Goal: Information Seeking & Learning: Understand process/instructions

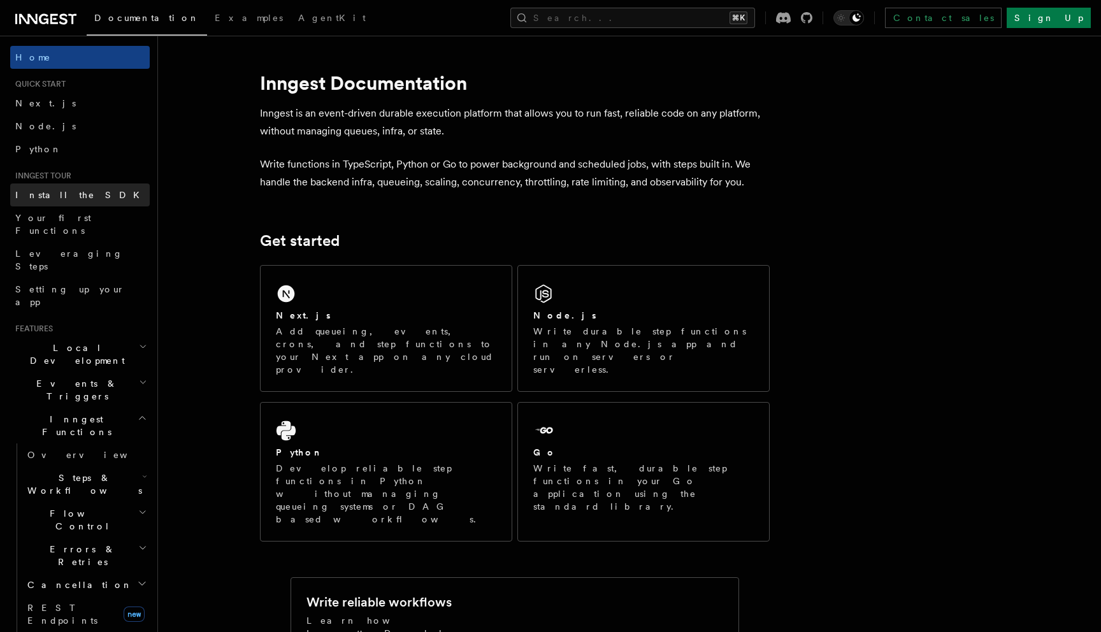
click at [76, 201] on link "Install the SDK" at bounding box center [80, 194] width 140 height 23
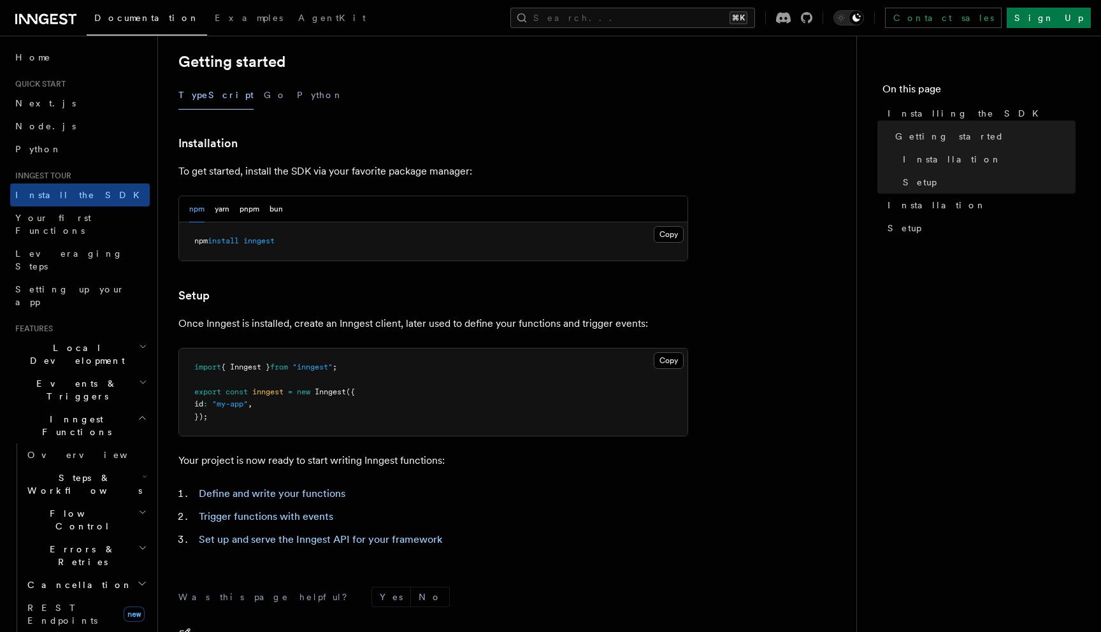
scroll to position [261, 0]
click at [76, 341] on span "Local Development" at bounding box center [74, 353] width 129 height 25
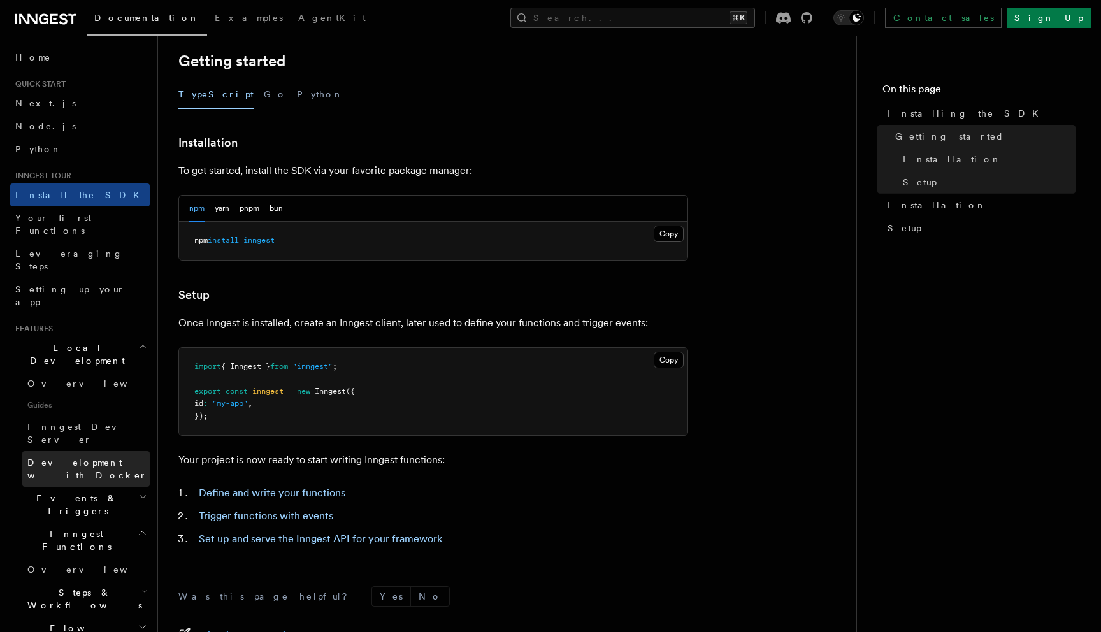
click at [90, 457] on span "Development with Docker" at bounding box center [87, 468] width 120 height 23
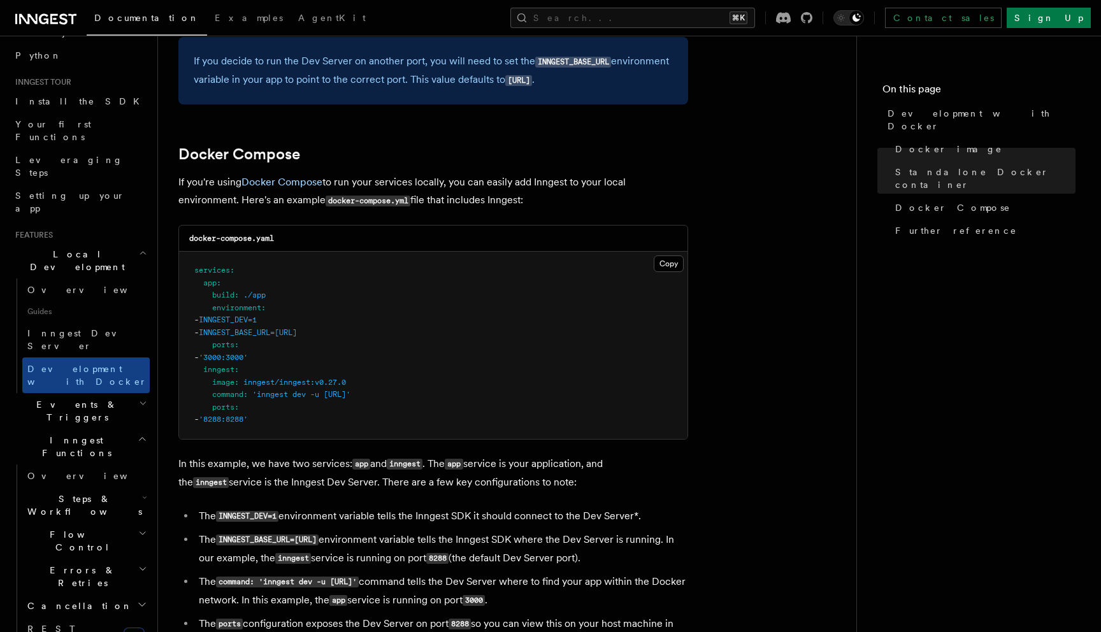
scroll to position [153, 0]
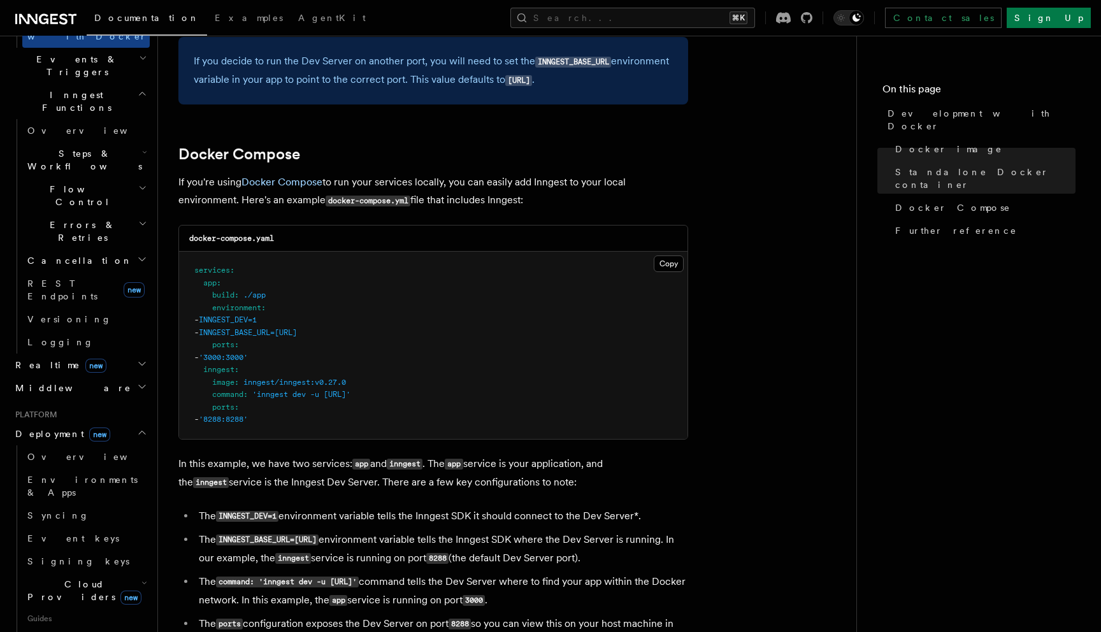
scroll to position [454, 0]
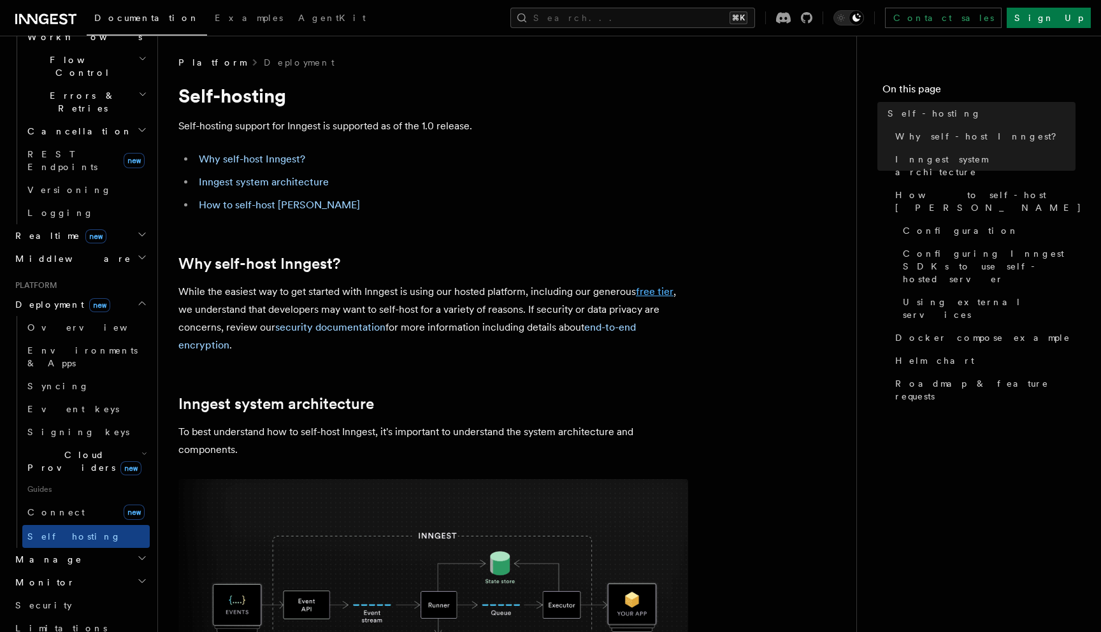
click at [652, 292] on link "free tier" at bounding box center [655, 291] width 38 height 12
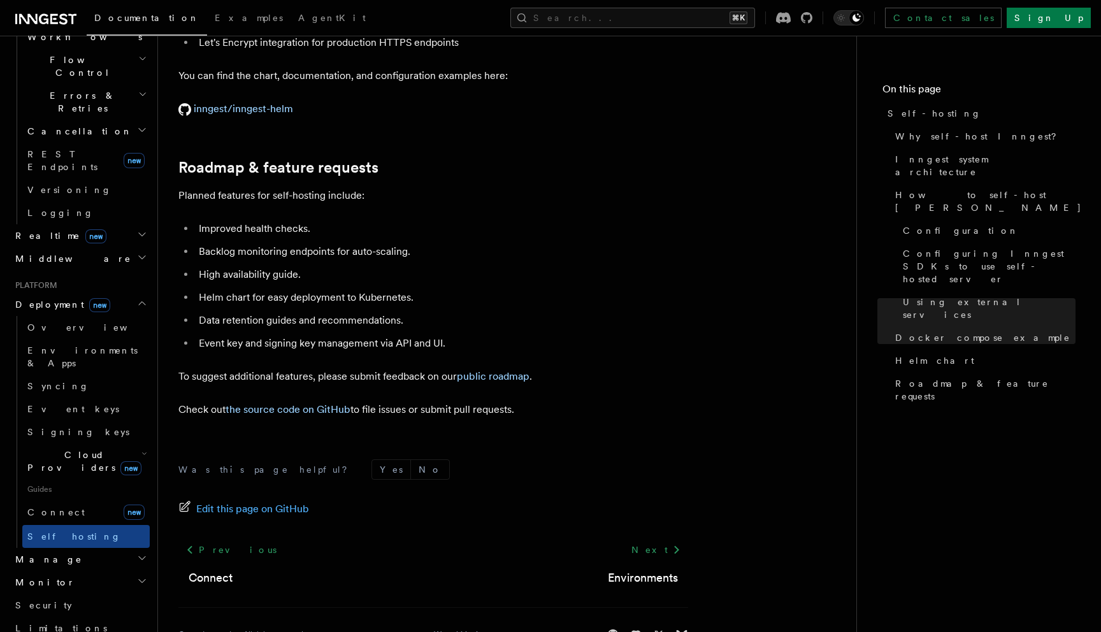
scroll to position [4839, 0]
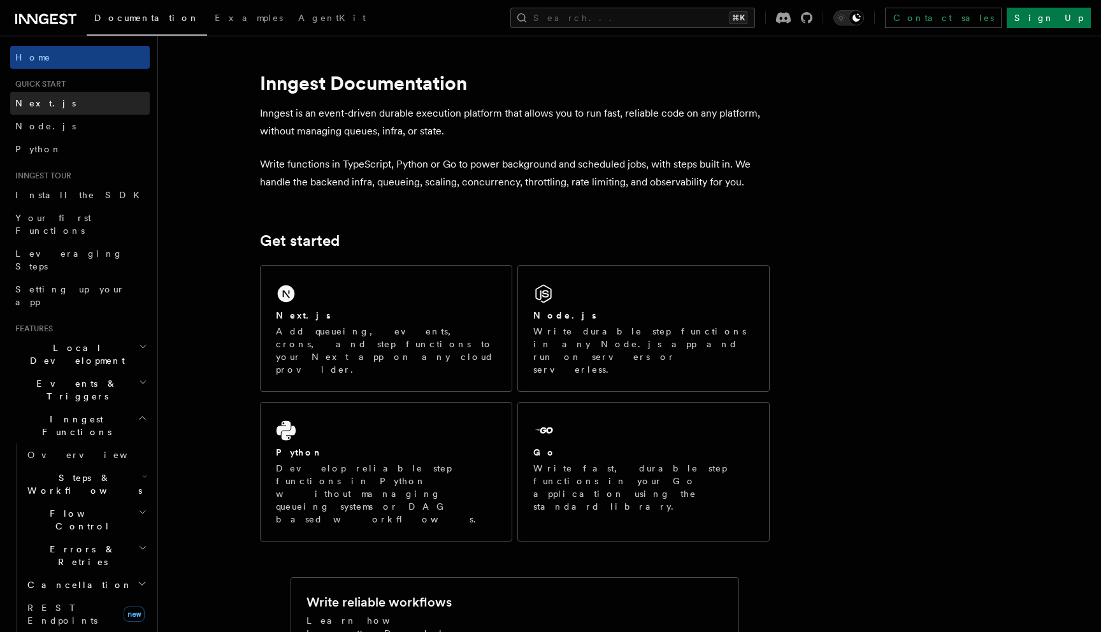
click at [19, 108] on span "Next.js" at bounding box center [45, 103] width 61 height 10
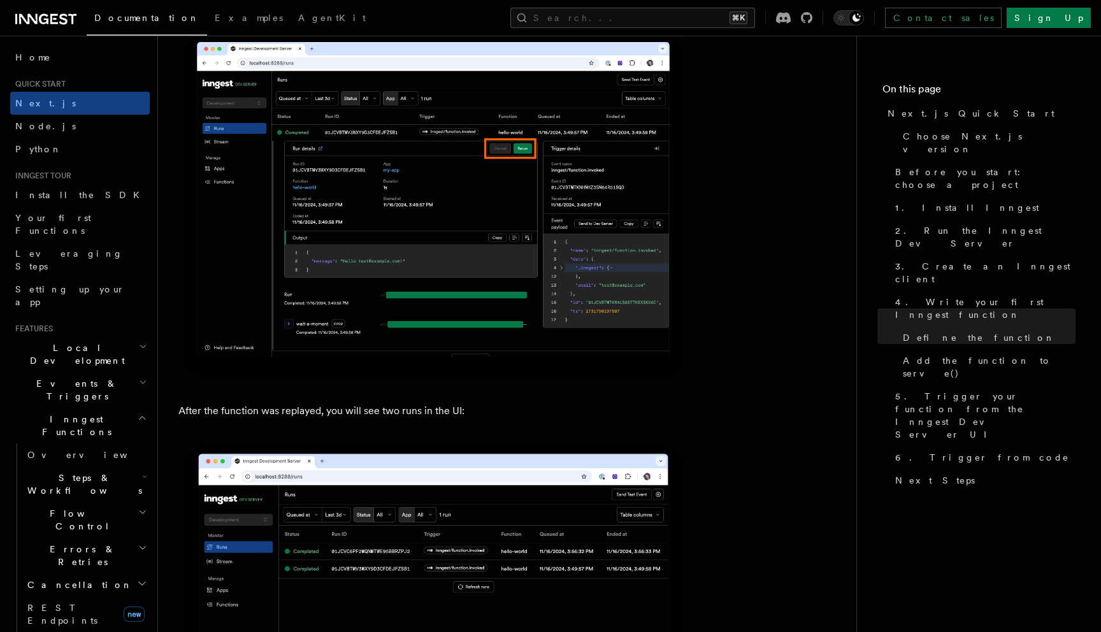
scroll to position [5679, 0]
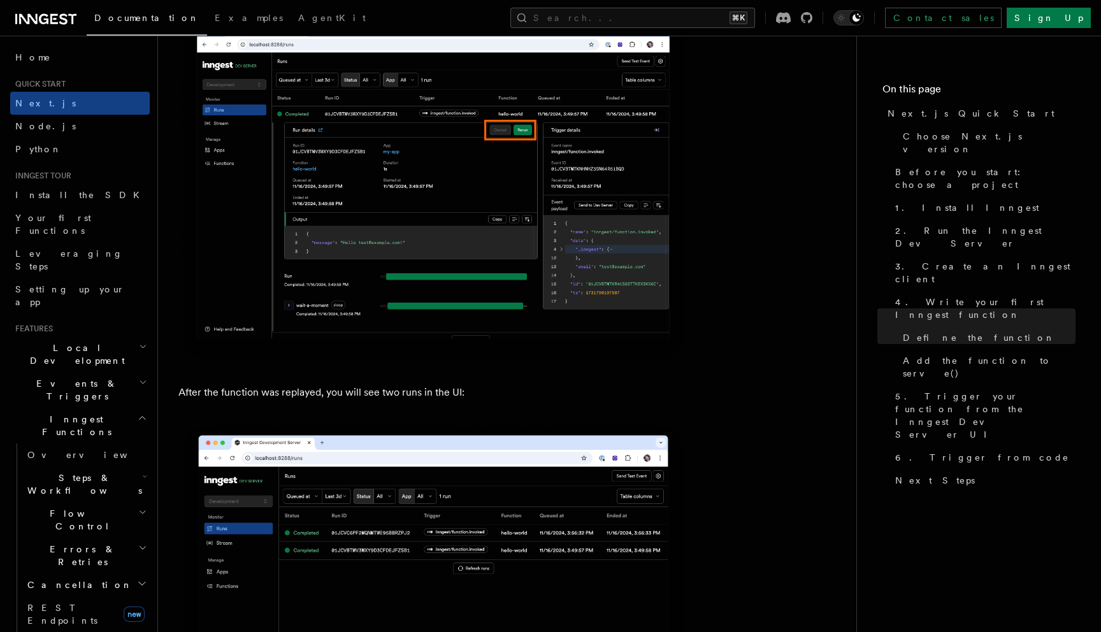
click at [57, 413] on span "Inngest Functions" at bounding box center [73, 425] width 127 height 25
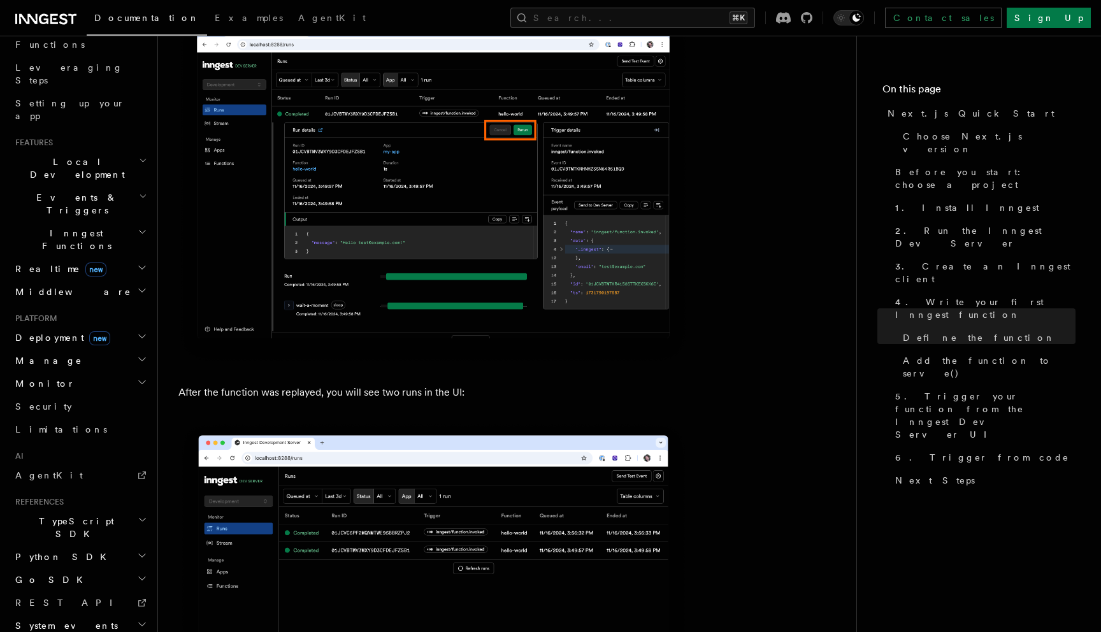
scroll to position [227, 0]
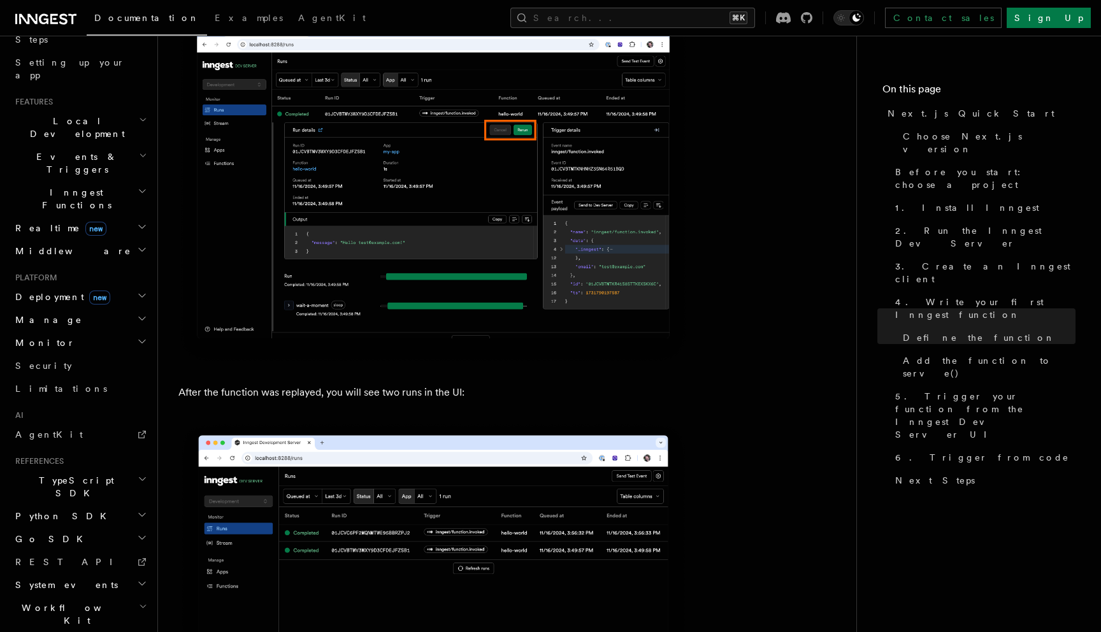
click at [48, 291] on span "Deployment new" at bounding box center [60, 297] width 100 height 13
click at [65, 441] on span "Cloud Providers new" at bounding box center [81, 453] width 119 height 25
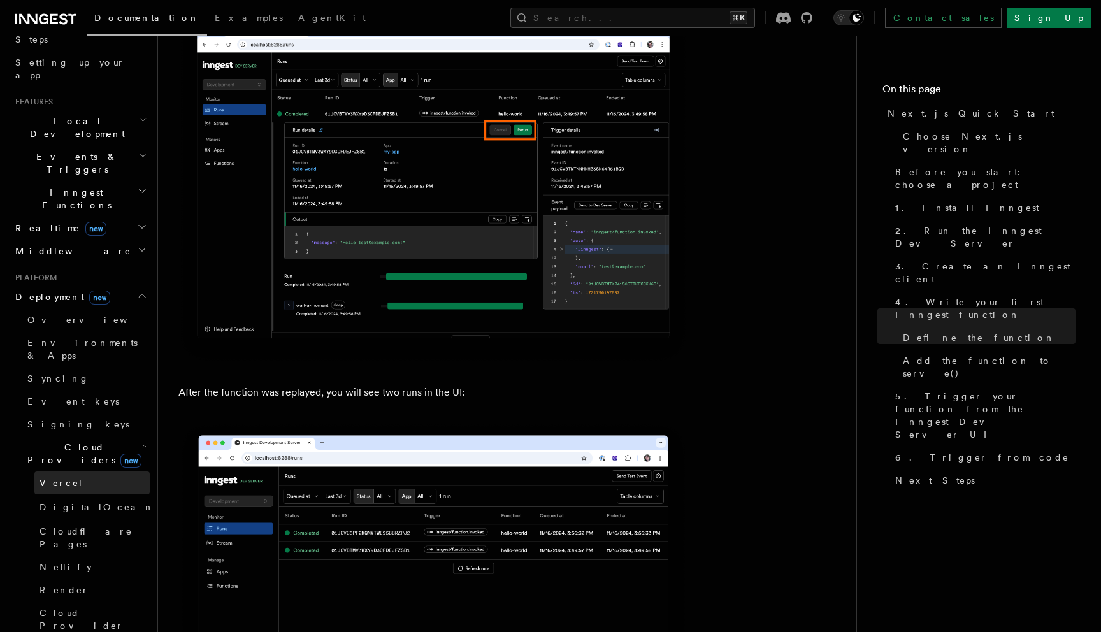
click at [62, 478] on span "Vercel" at bounding box center [61, 483] width 44 height 10
